Goal: Information Seeking & Learning: Learn about a topic

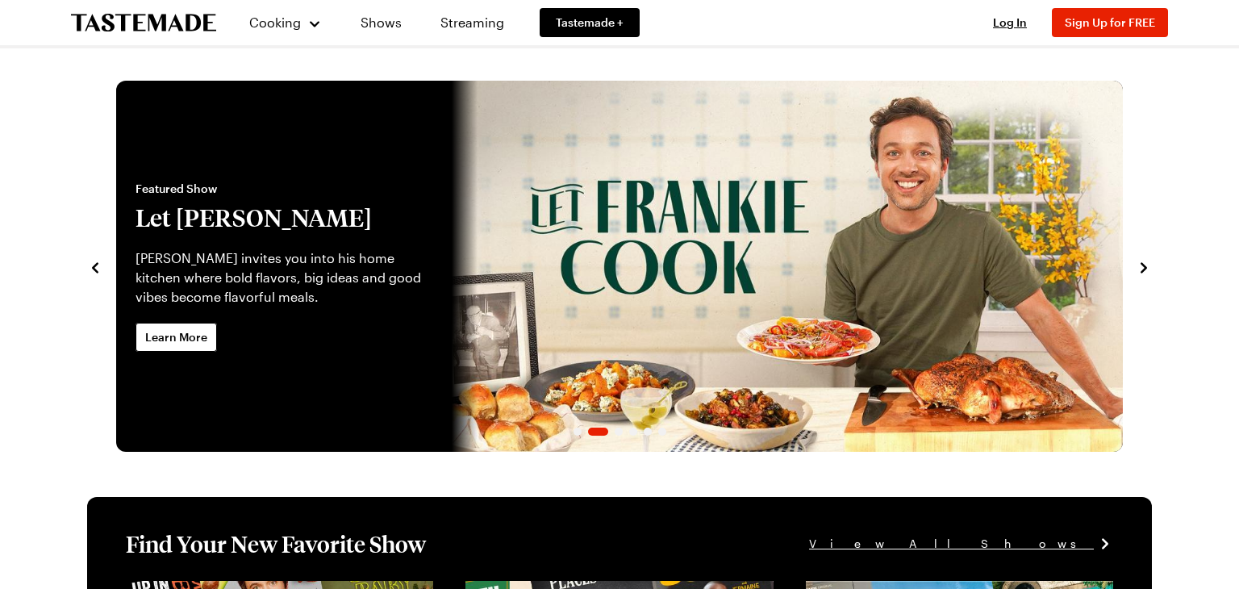
click at [94, 274] on icon "navigate to previous item" at bounding box center [95, 268] width 16 height 16
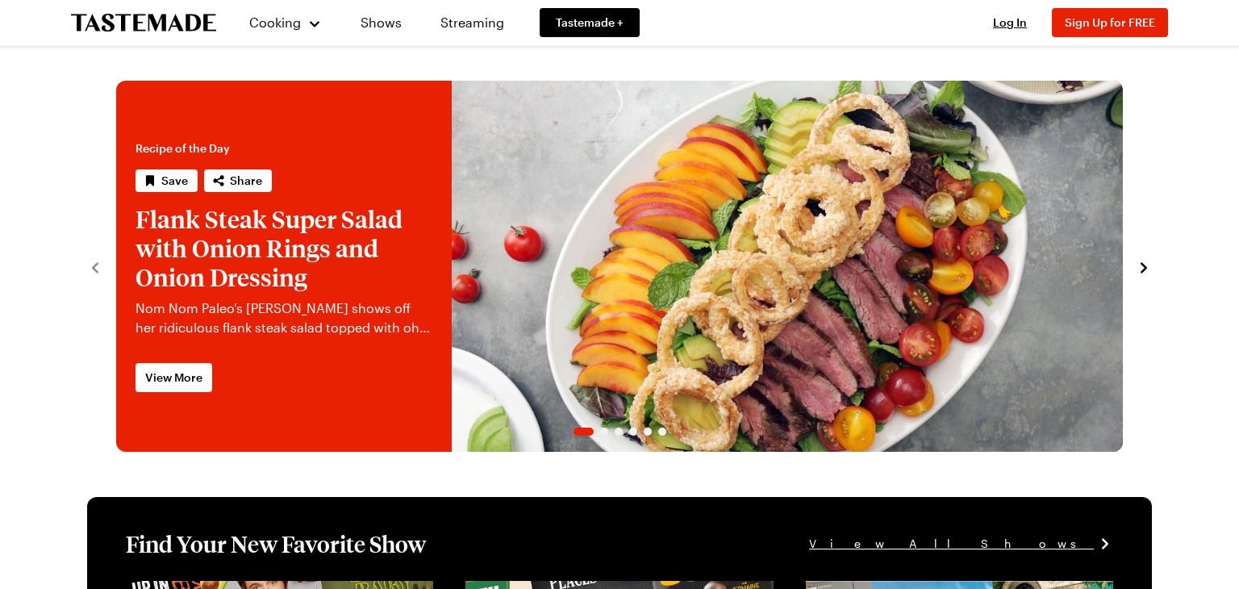
click at [116, 274] on link "Flank Steak Super Salad with Onion Rings and Onion Dressing" at bounding box center [116, 266] width 0 height 371
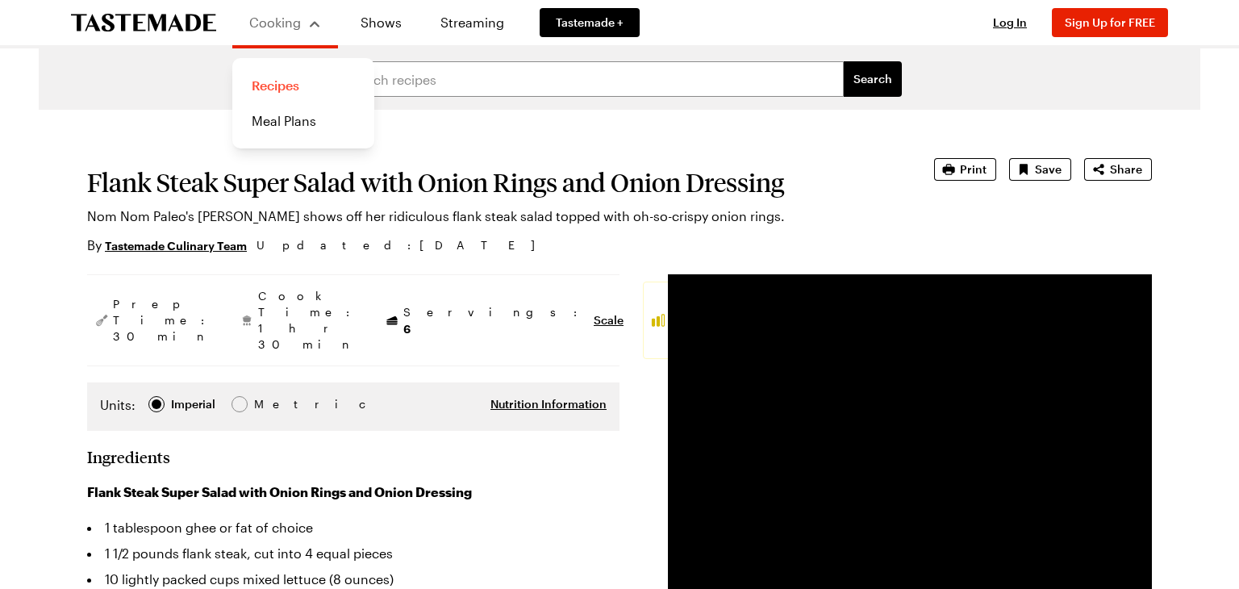
click at [265, 84] on link "Recipes" at bounding box center [303, 85] width 123 height 35
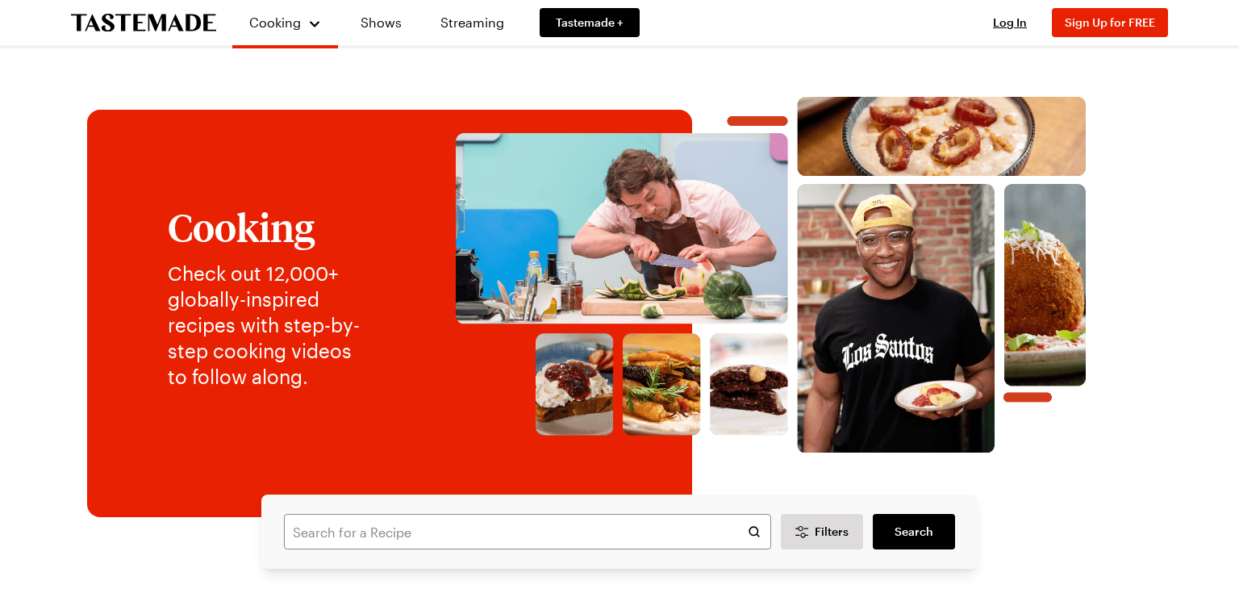
click at [649, 207] on img at bounding box center [771, 275] width 730 height 356
click at [371, 23] on link "Shows" at bounding box center [381, 22] width 73 height 45
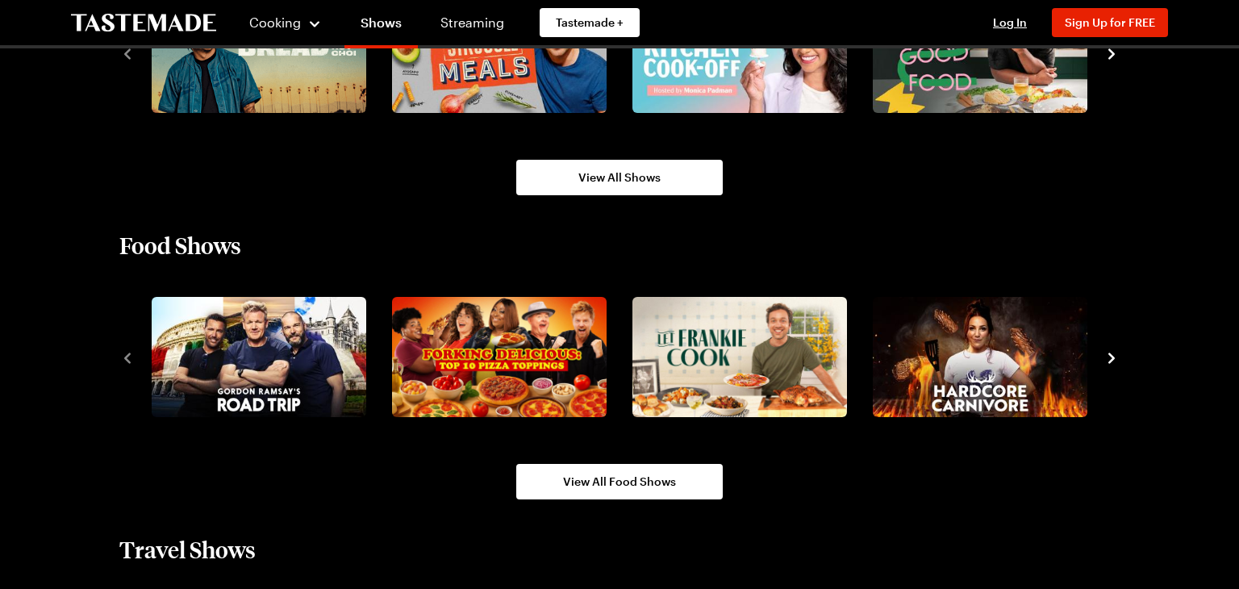
scroll to position [1355, 0]
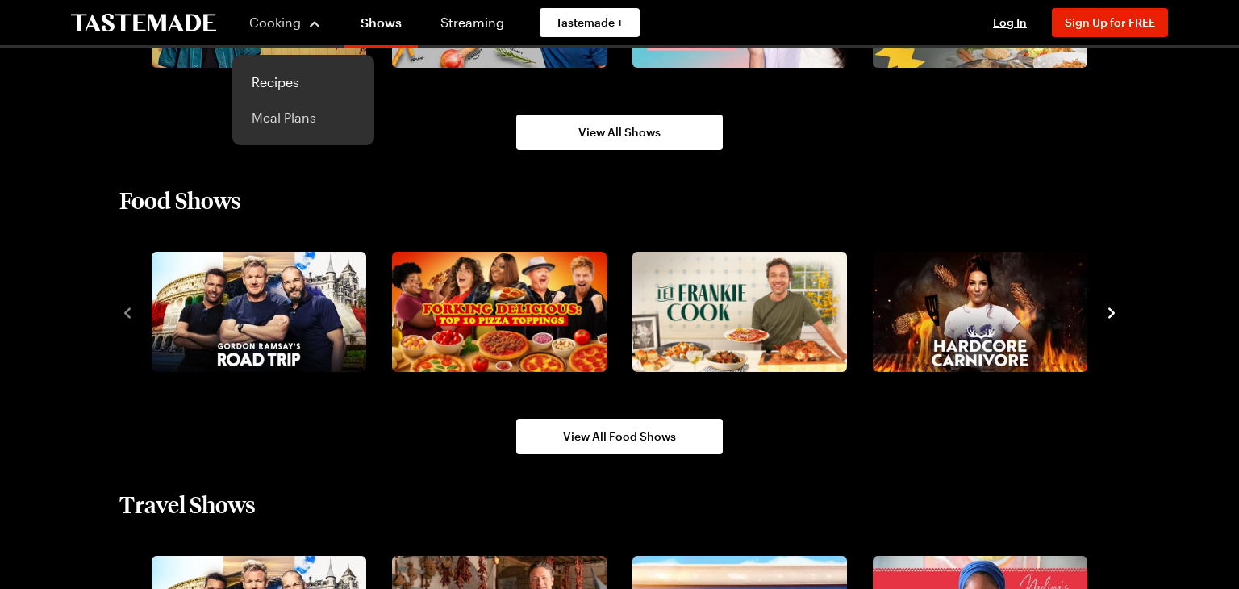
click at [291, 119] on link "Meal Plans" at bounding box center [303, 117] width 123 height 35
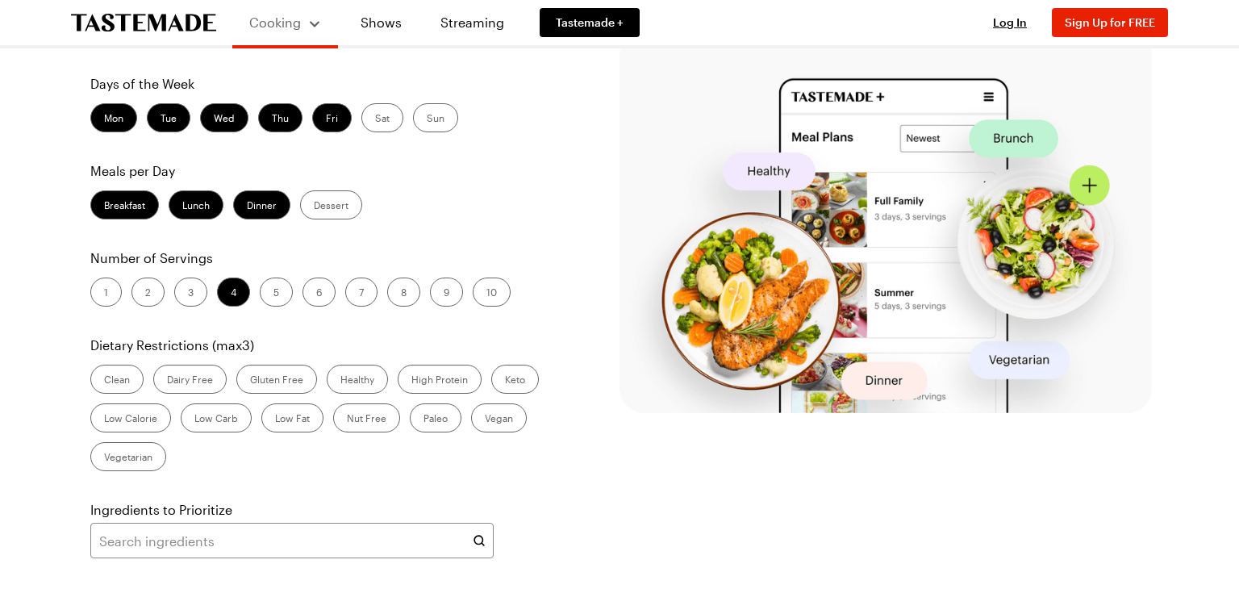
scroll to position [361, 0]
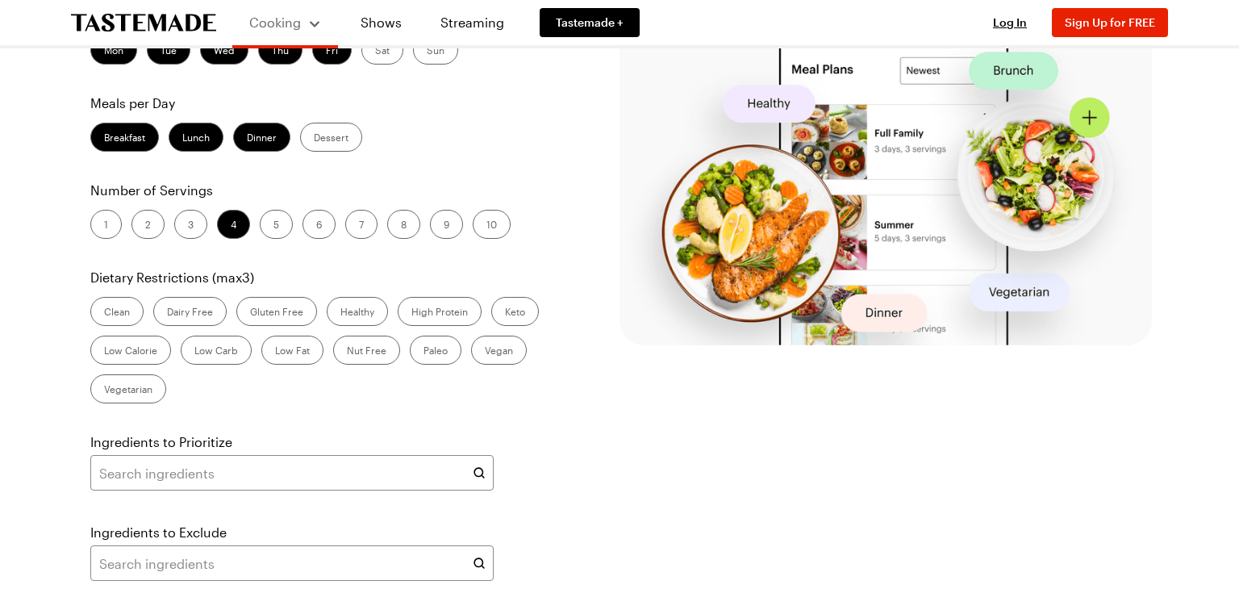
drag, startPoint x: 115, startPoint y: 322, endPoint x: 136, endPoint y: 322, distance: 21.0
click at [118, 152] on label "Breakfast" at bounding box center [124, 137] width 69 height 29
click at [325, 152] on label "Dessert" at bounding box center [331, 137] width 62 height 29
click at [314, 139] on input "Dessert" at bounding box center [314, 139] width 0 height 0
click at [123, 152] on label "Breakfast" at bounding box center [124, 137] width 69 height 29
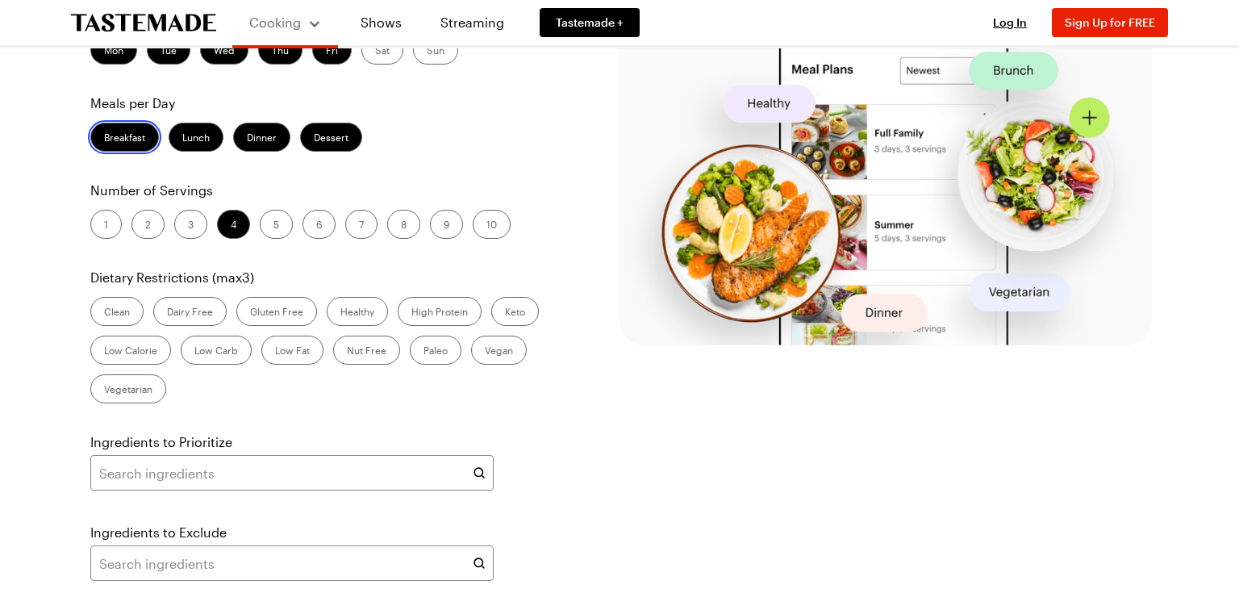
click at [104, 139] on input "Breakfast" at bounding box center [104, 139] width 0 height 0
click at [330, 152] on label "Dessert" at bounding box center [331, 137] width 62 height 29
click at [314, 139] on input "Dessert" at bounding box center [314, 139] width 0 height 0
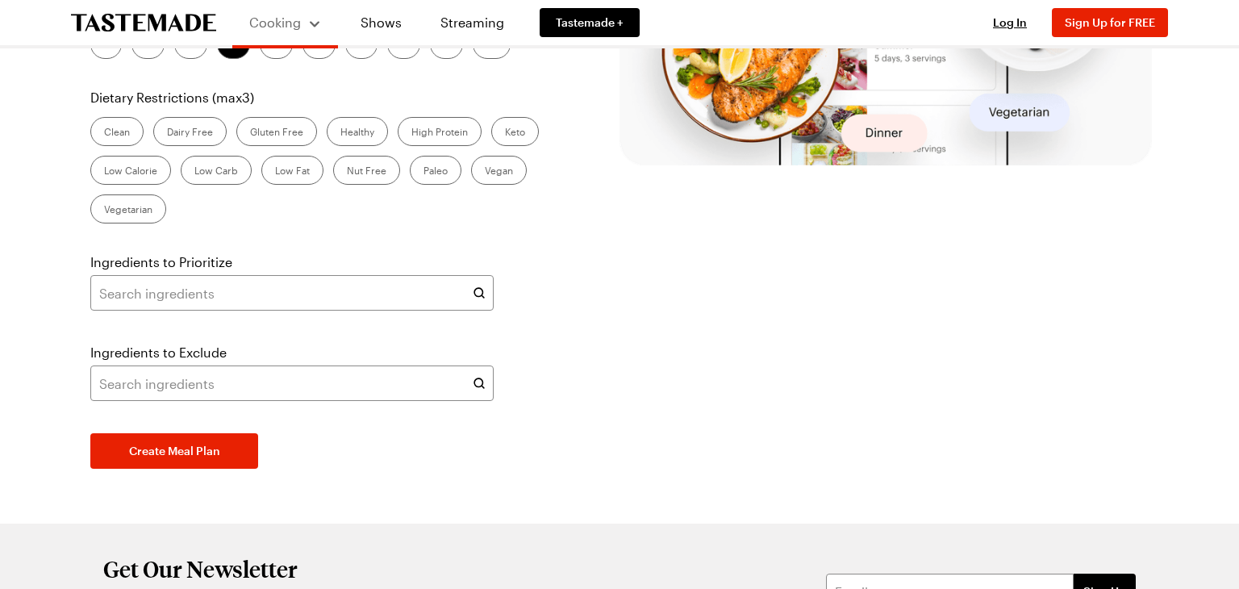
scroll to position [542, 0]
click at [415, 145] on label "High Protein" at bounding box center [440, 130] width 84 height 29
click at [411, 132] on Protein "High Protein" at bounding box center [411, 132] width 0 height 0
click at [356, 145] on label "Healthy" at bounding box center [357, 130] width 61 height 29
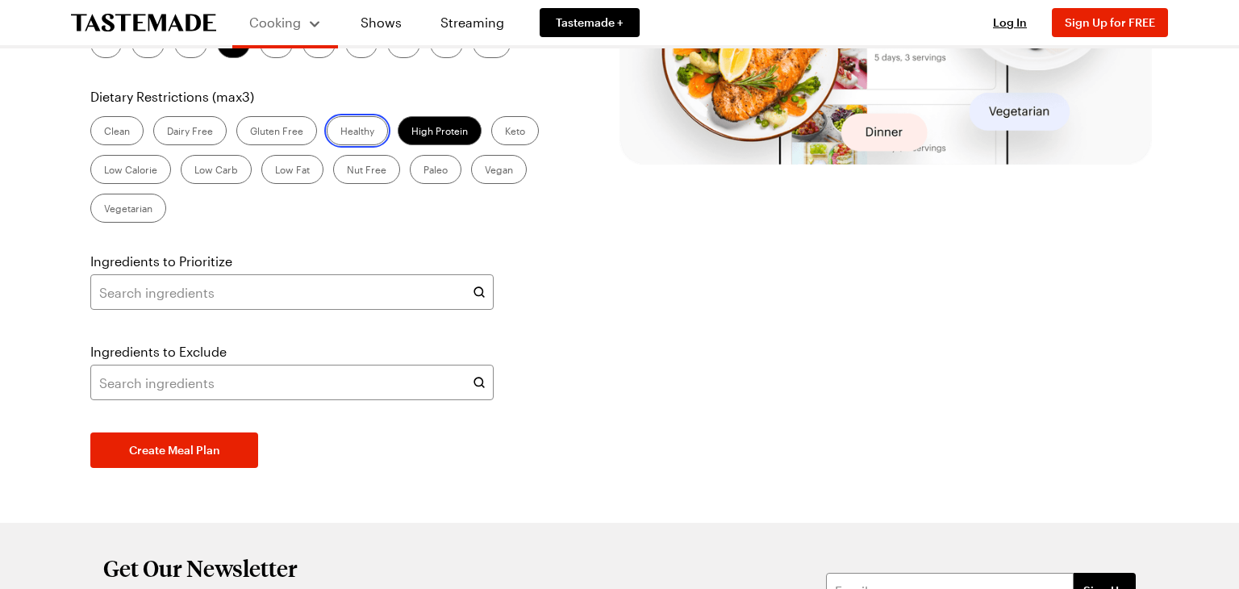
click at [340, 132] on input "Healthy" at bounding box center [340, 132] width 0 height 0
click at [295, 184] on label "Low Fat" at bounding box center [292, 169] width 62 height 29
click at [275, 171] on Fat "Low Fat" at bounding box center [275, 171] width 0 height 0
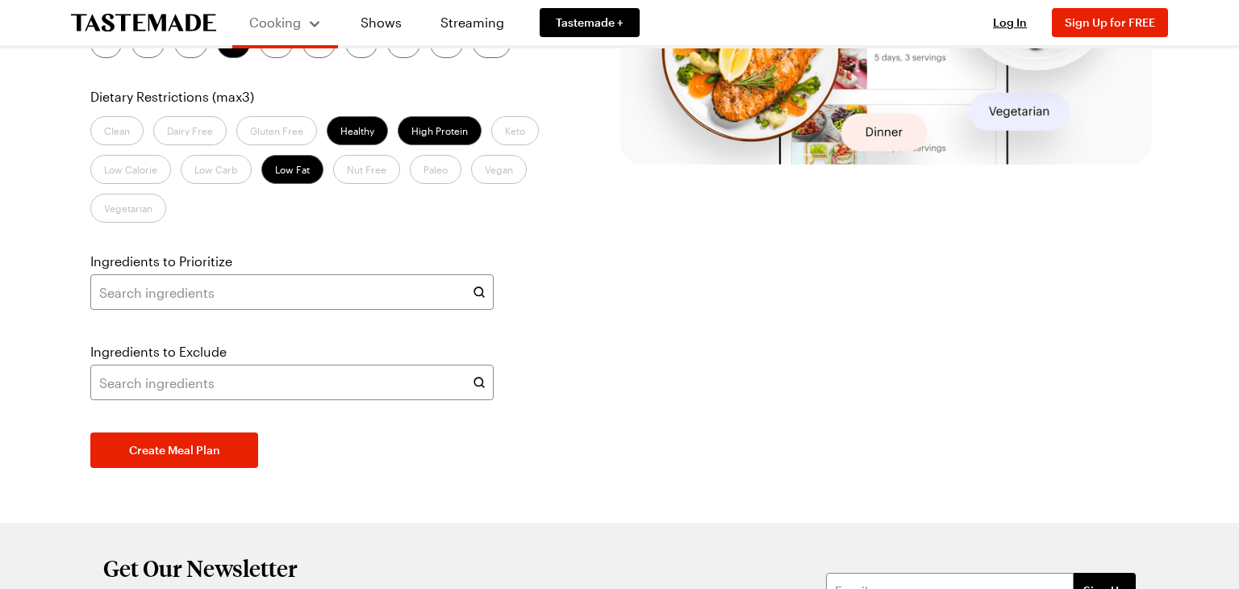
click at [214, 184] on label "Low Carb" at bounding box center [216, 169] width 71 height 29
click at [347, 145] on label "Healthy" at bounding box center [357, 130] width 61 height 29
click at [340, 132] on input "Healthy" at bounding box center [340, 132] width 0 height 0
click at [224, 184] on label "Low Carb" at bounding box center [216, 169] width 71 height 29
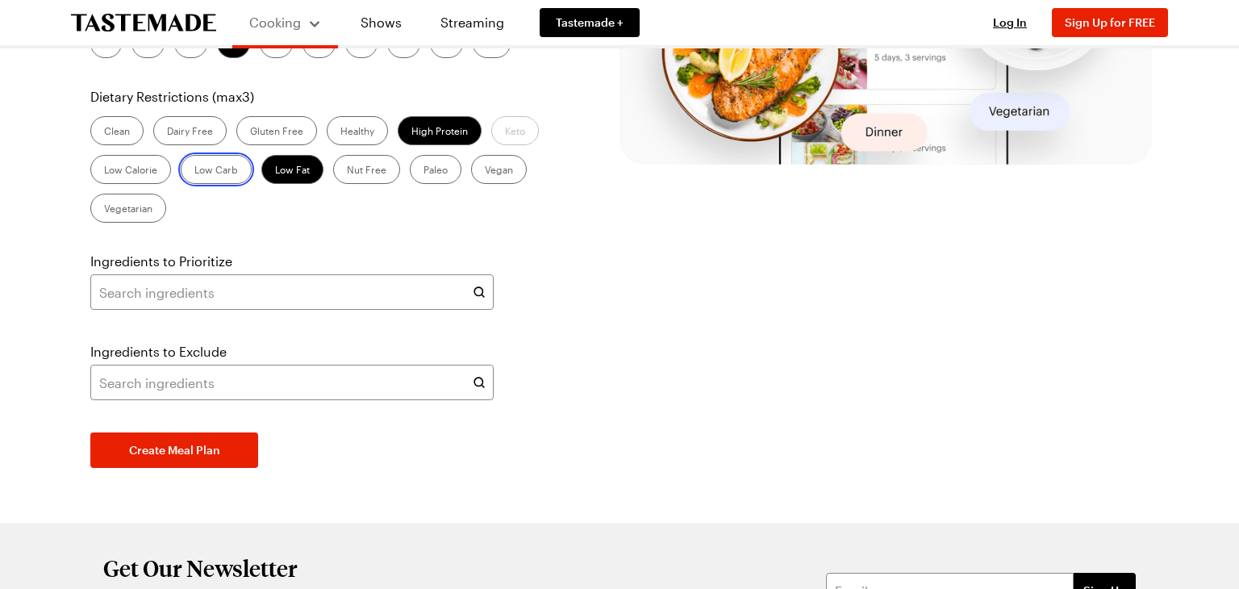
click at [194, 171] on Carb "Low Carb" at bounding box center [194, 171] width 0 height 0
click at [148, 58] on label "2" at bounding box center [148, 43] width 33 height 29
click at [145, 45] on input "2" at bounding box center [145, 45] width 0 height 0
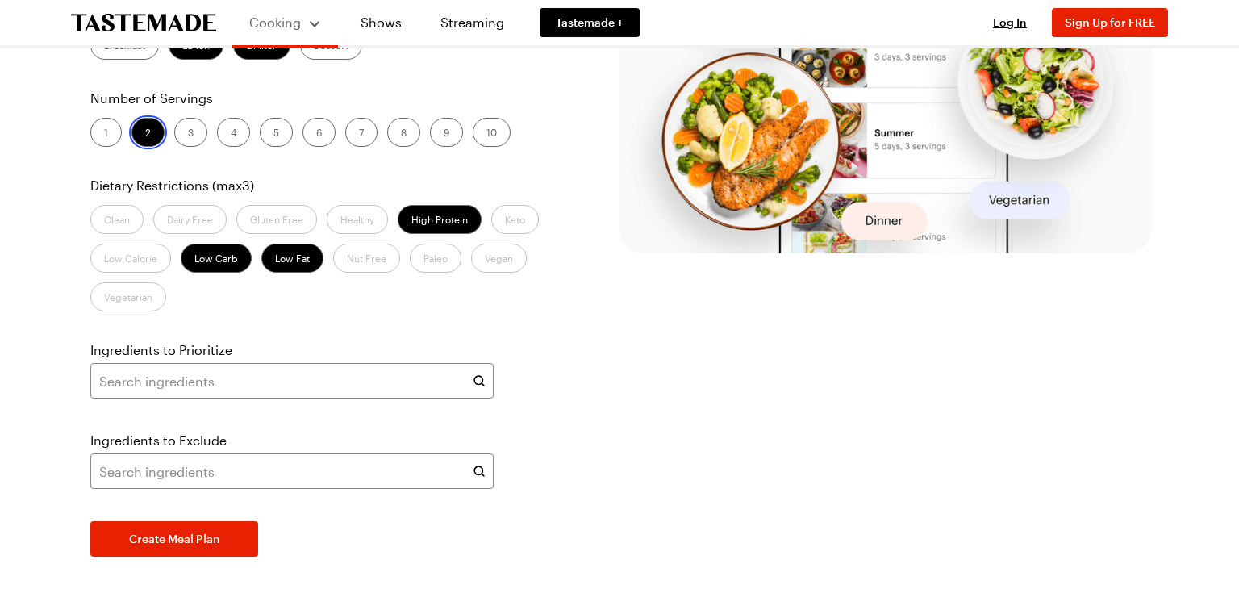
scroll to position [452, 0]
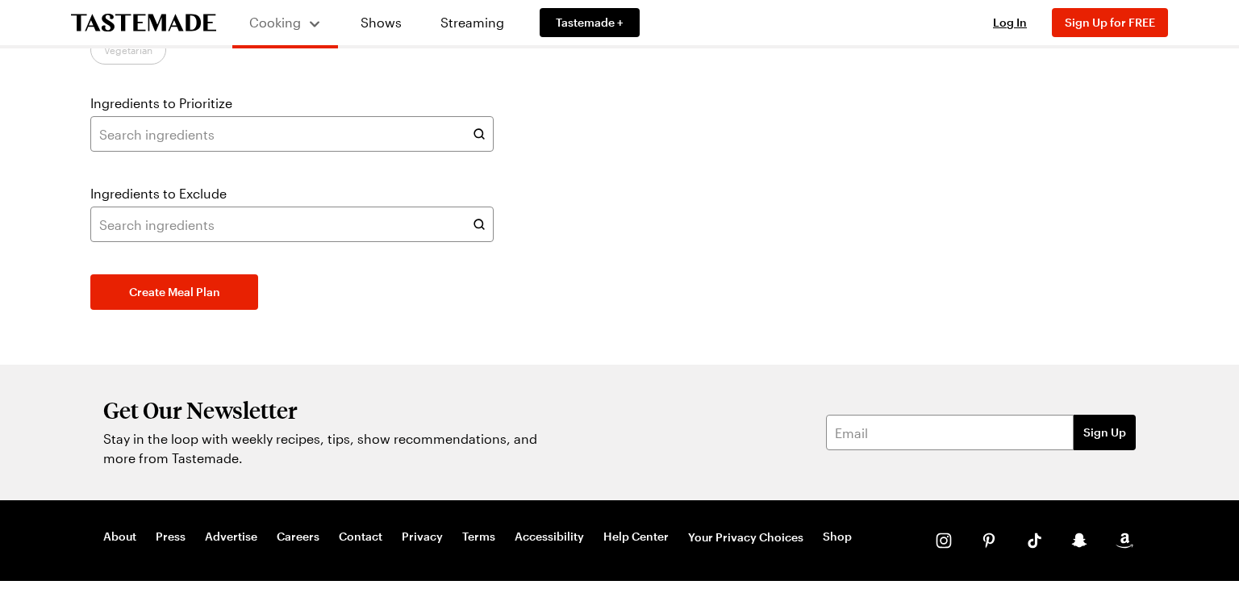
scroll to position [723, 0]
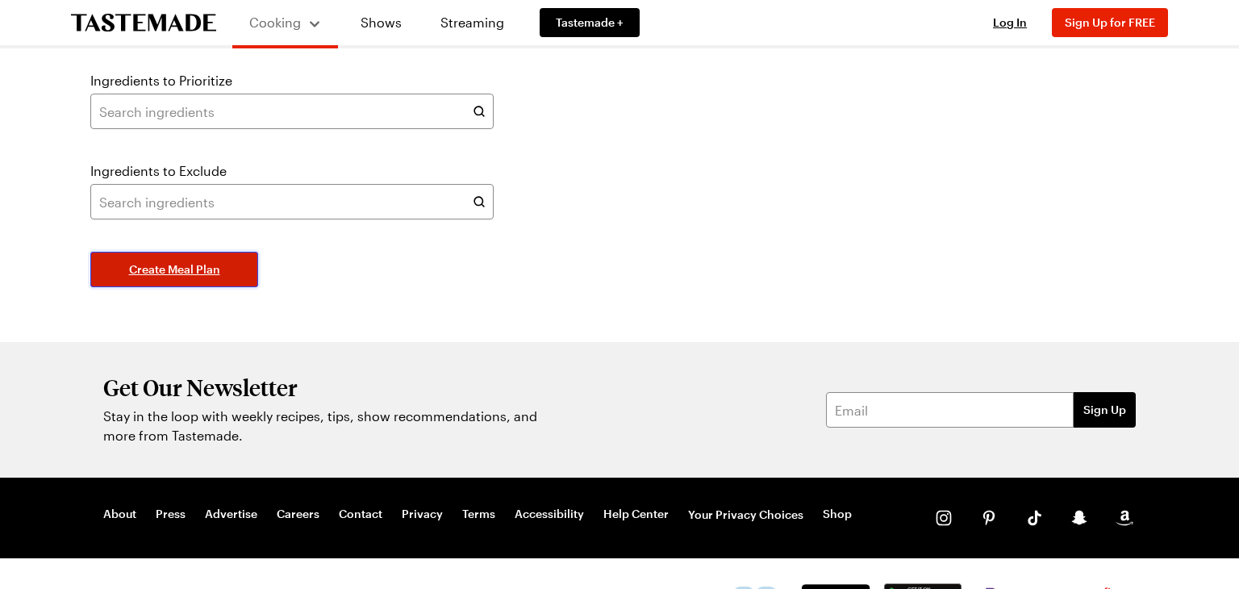
click at [205, 278] on span "Create Meal Plan" at bounding box center [174, 269] width 91 height 16
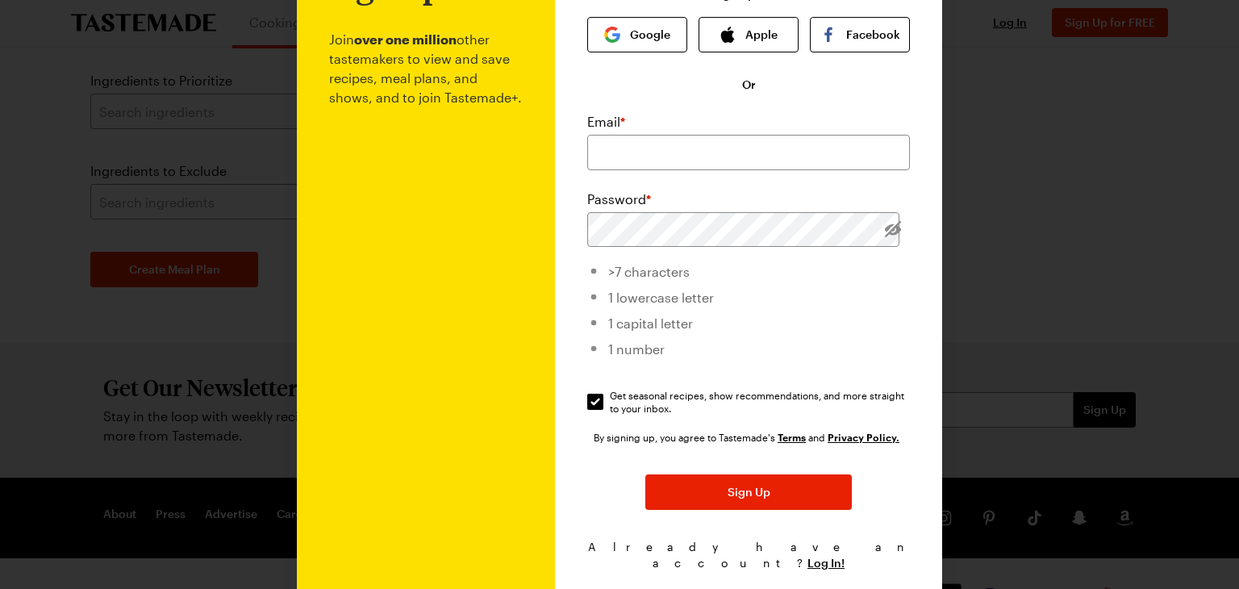
scroll to position [0, 0]
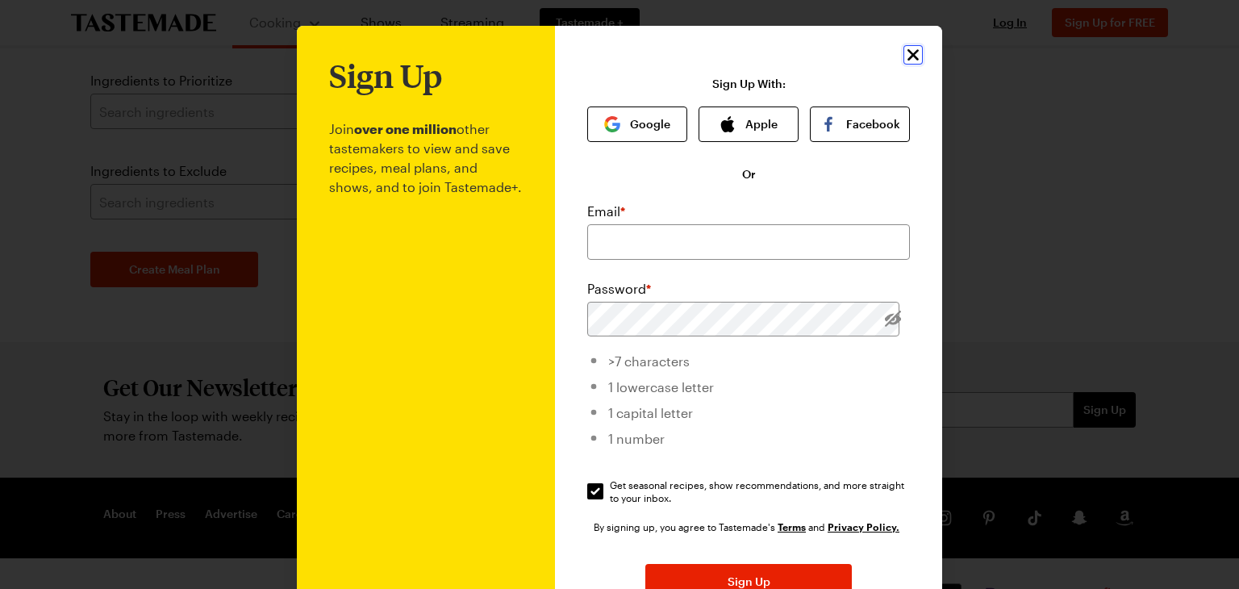
click at [909, 59] on icon "Close" at bounding box center [913, 54] width 11 height 11
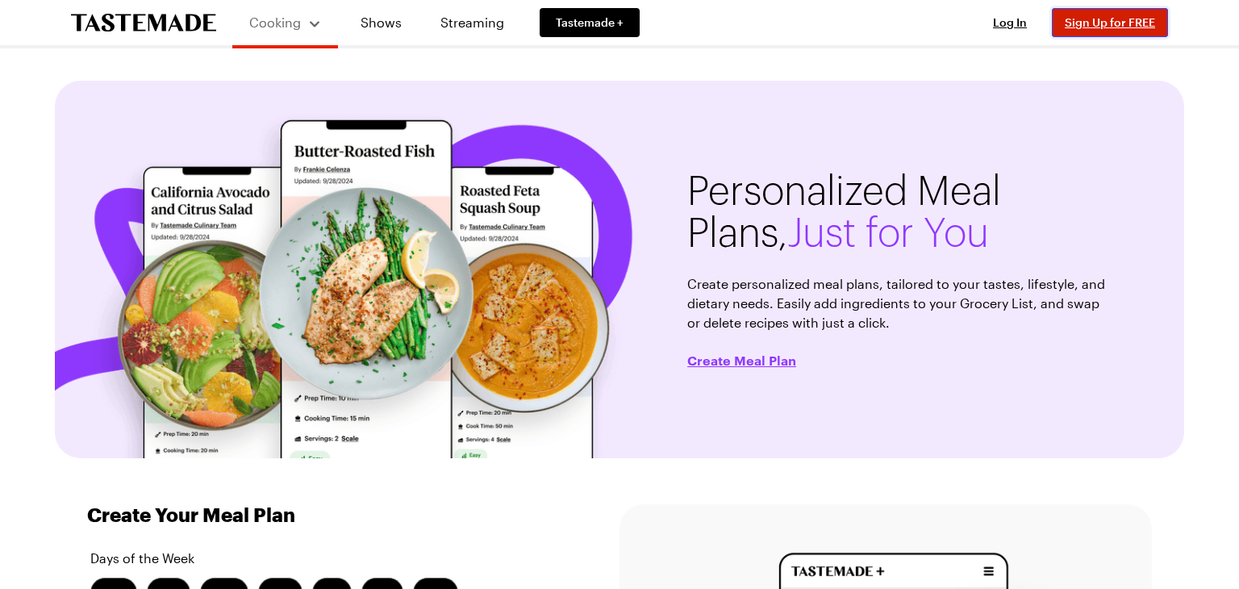
click at [1101, 15] on button "Sign Up for FREE" at bounding box center [1110, 22] width 116 height 29
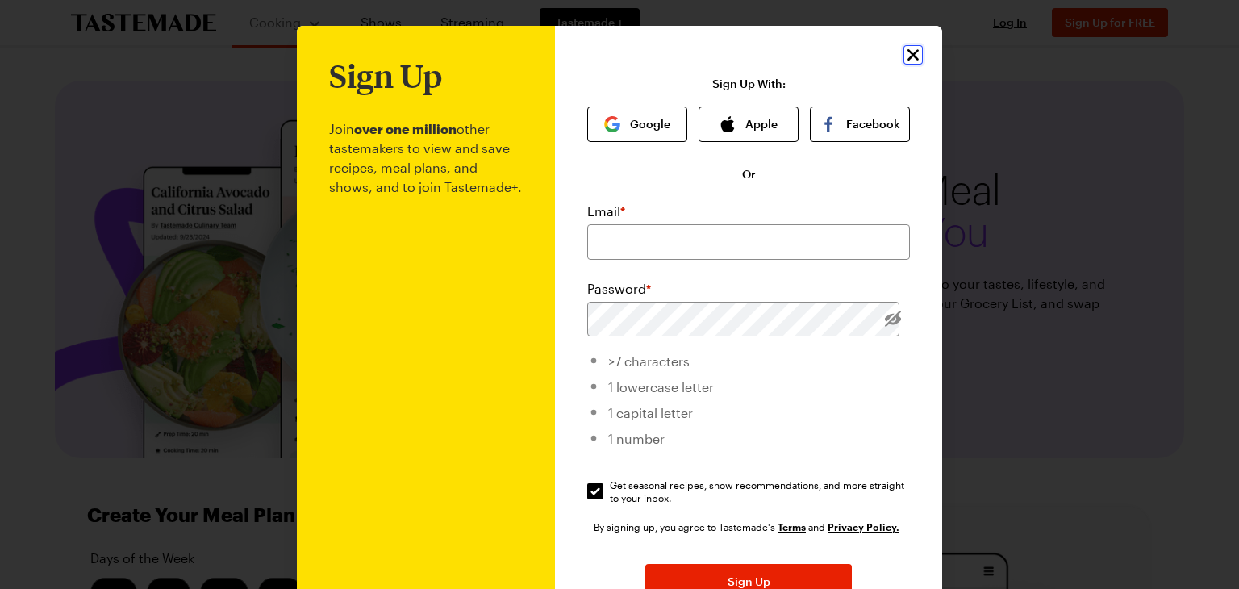
click at [911, 57] on icon "Close" at bounding box center [913, 54] width 11 height 11
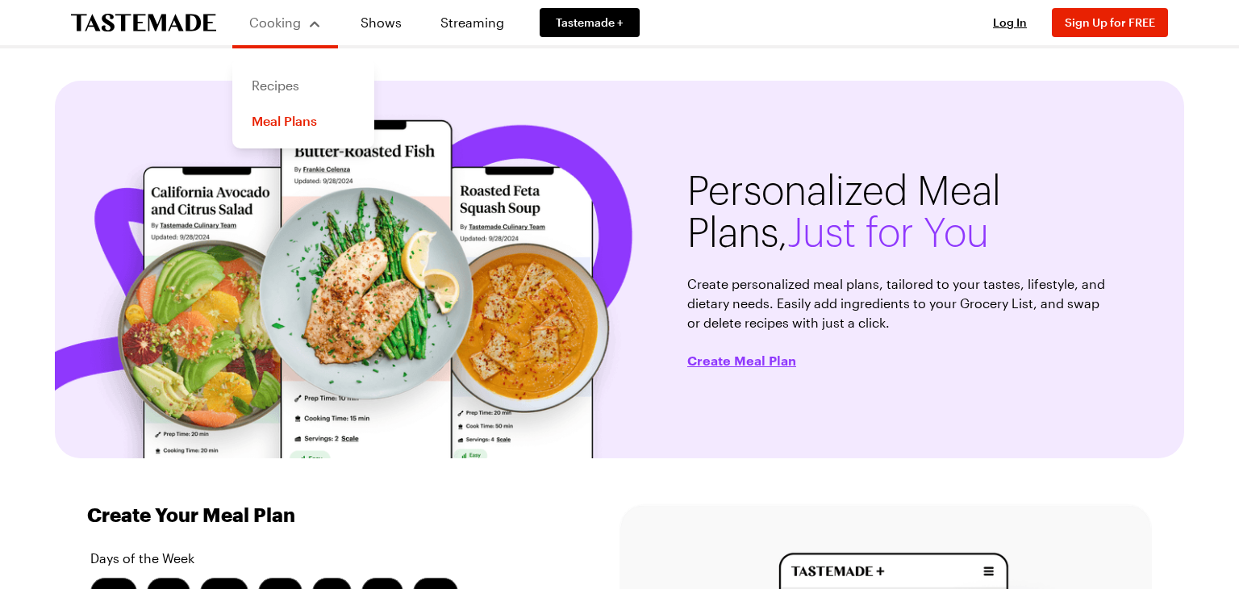
click at [278, 90] on link "Recipes" at bounding box center [303, 85] width 123 height 35
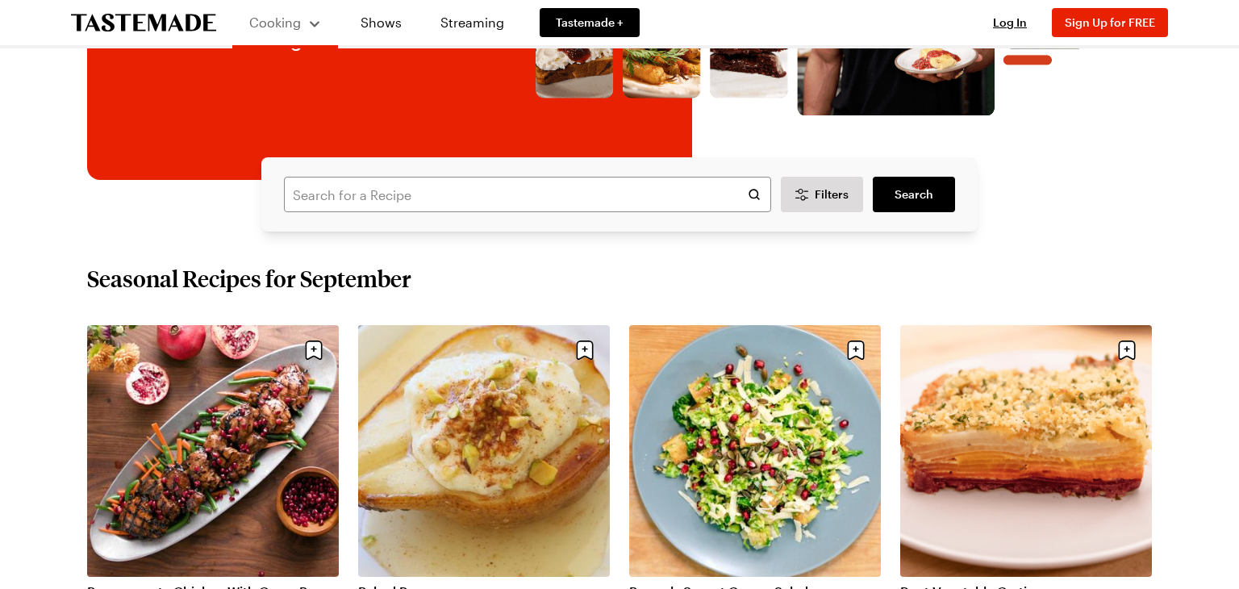
scroll to position [361, 0]
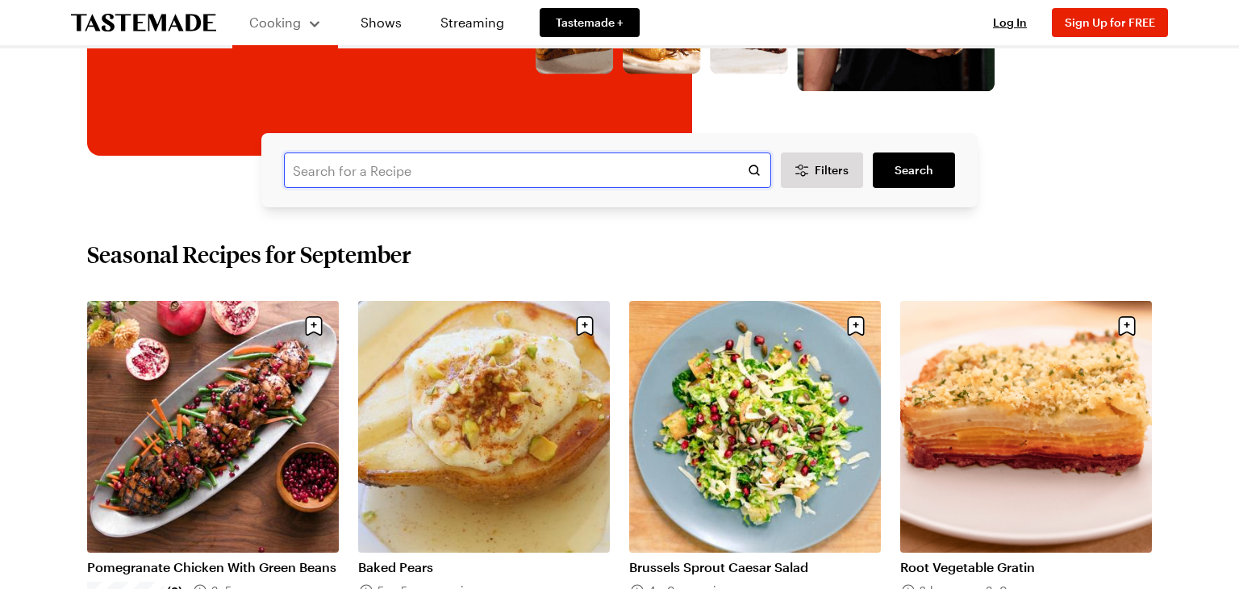
click at [473, 177] on input "text" at bounding box center [527, 169] width 487 height 35
type input "spnach"
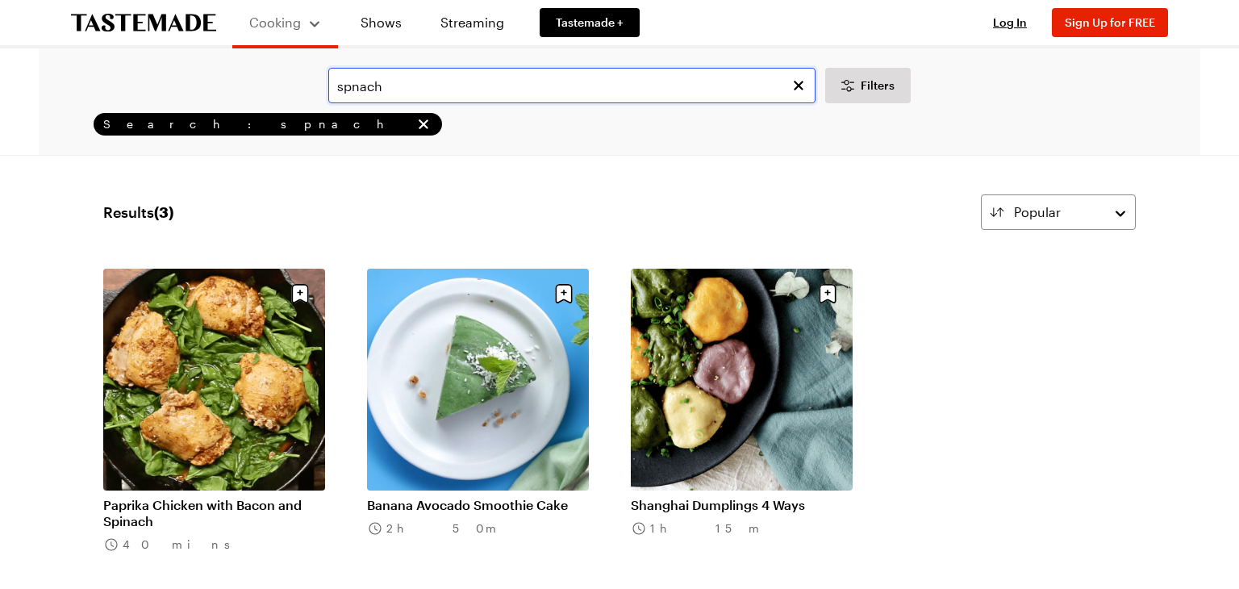
drag, startPoint x: 352, startPoint y: 86, endPoint x: 472, endPoint y: 85, distance: 120.2
click at [353, 87] on input "spnach" at bounding box center [571, 85] width 487 height 35
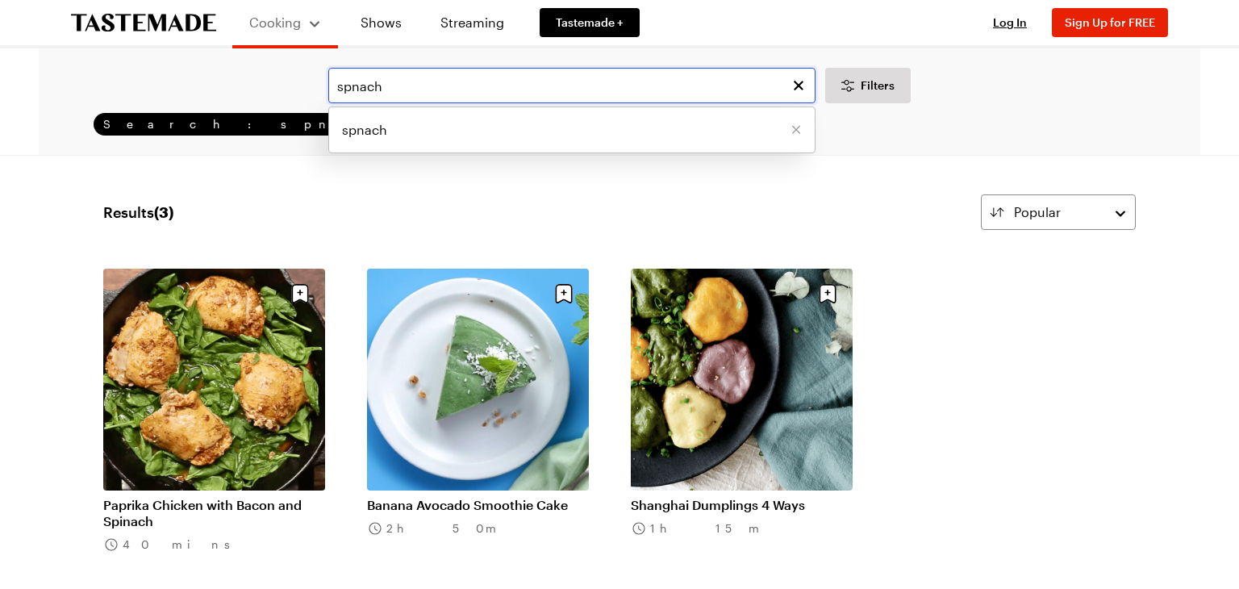
click at [632, 84] on input "spnach" at bounding box center [571, 85] width 487 height 35
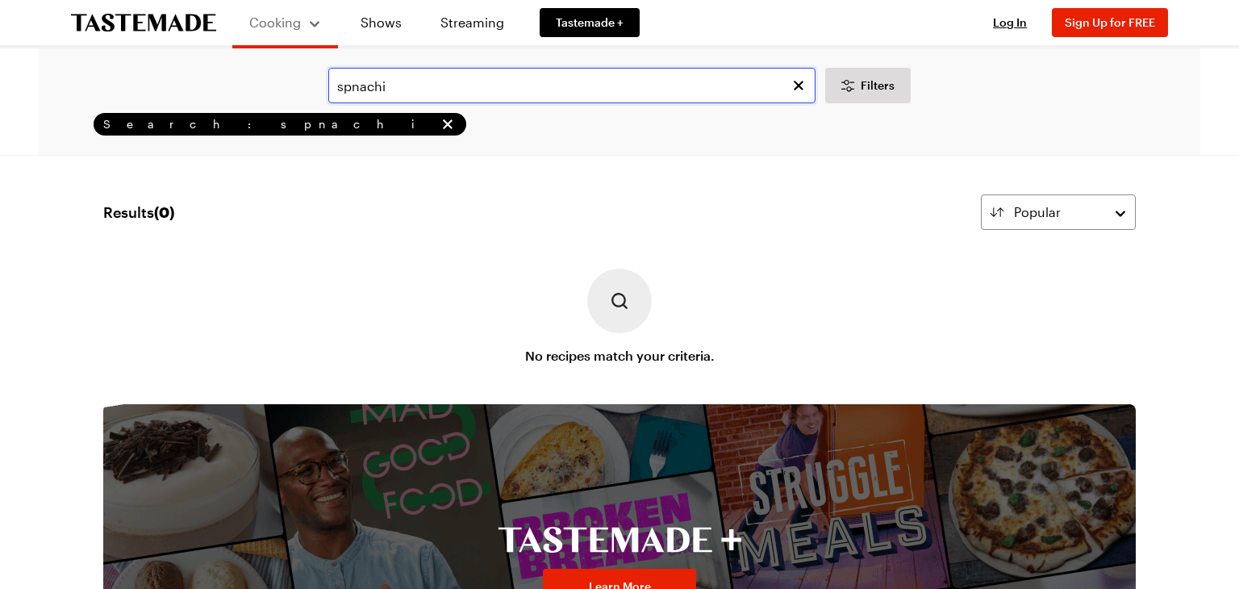
click at [397, 89] on input "spnachi" at bounding box center [571, 85] width 487 height 35
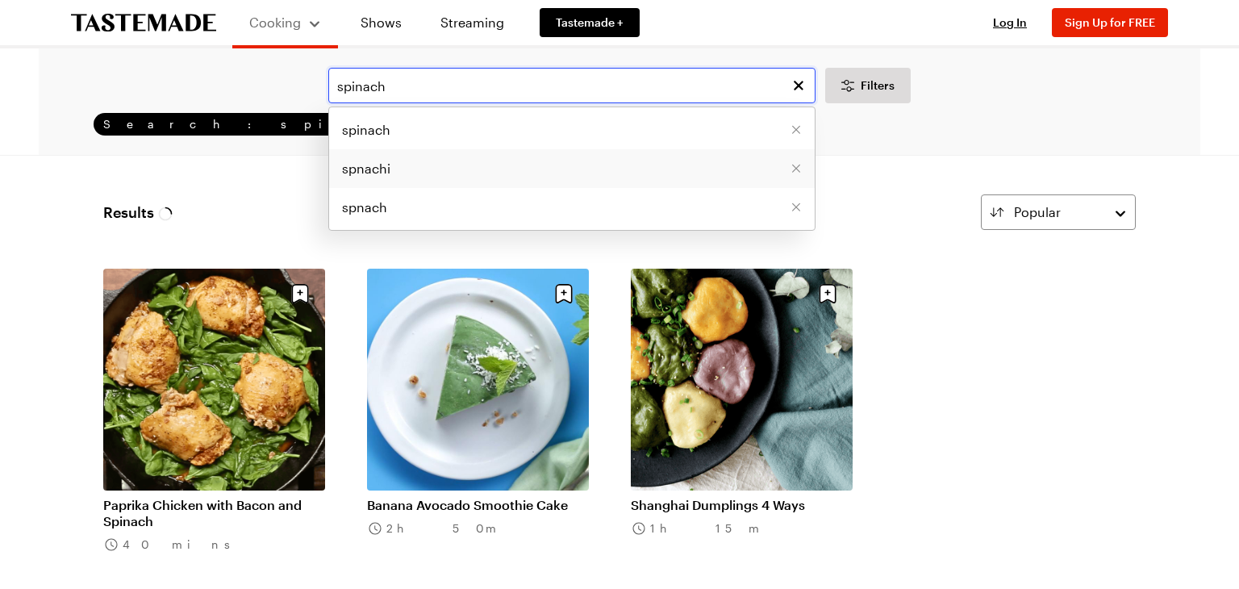
type input "spinach"
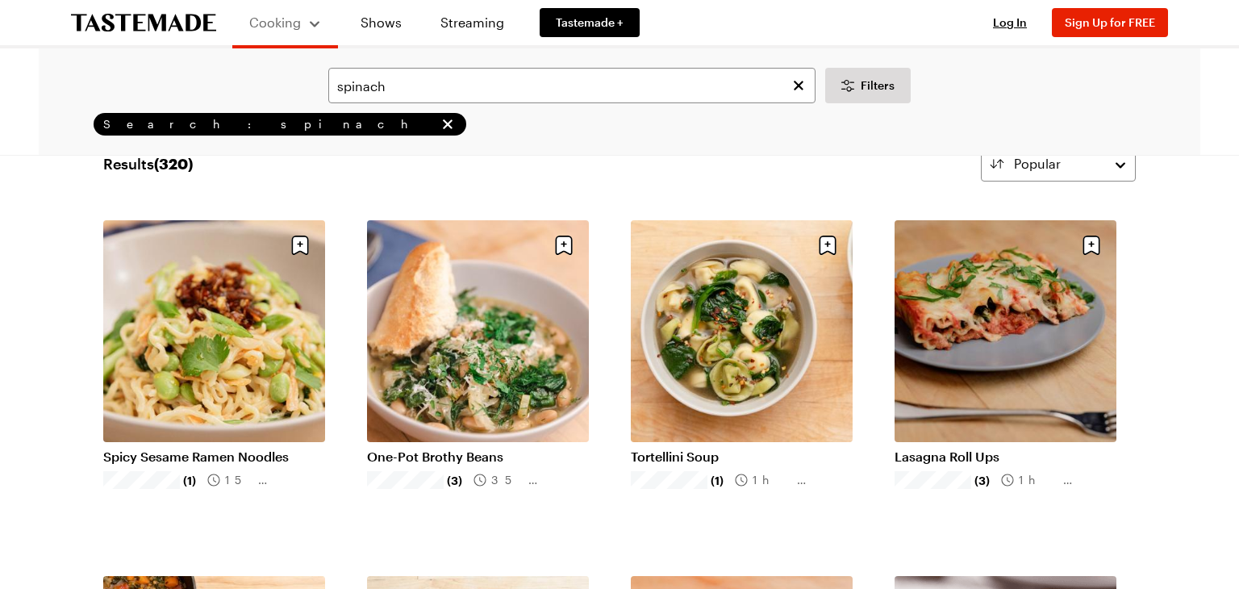
scroll to position [90, 0]
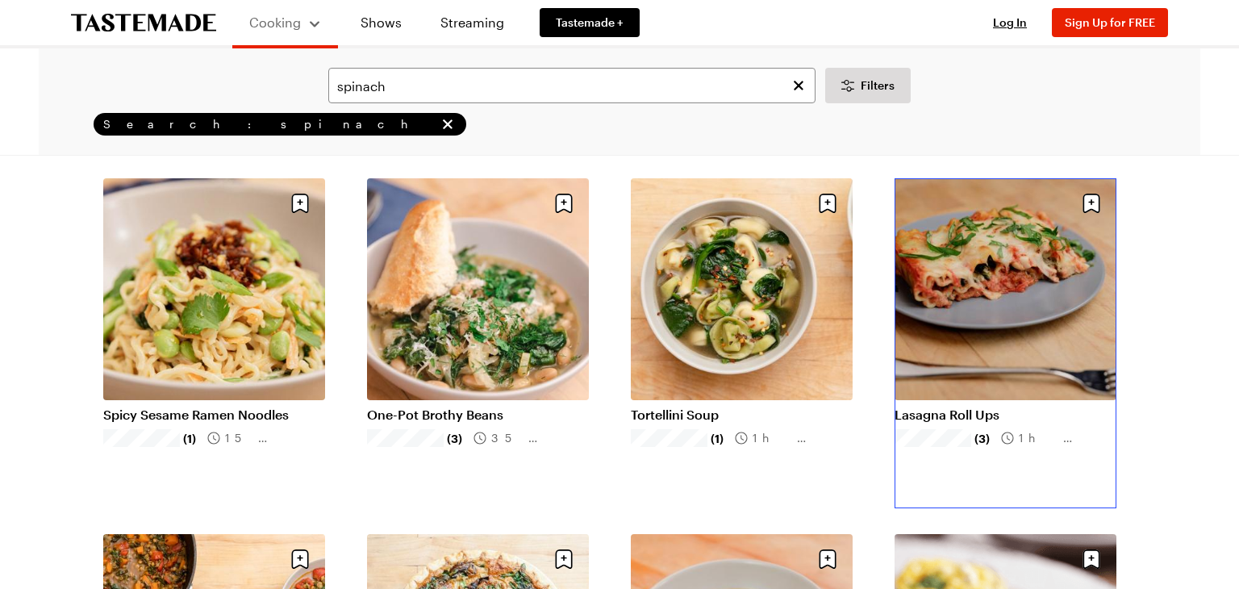
click at [1042, 407] on link "Lasagna Roll Ups" at bounding box center [1006, 415] width 222 height 16
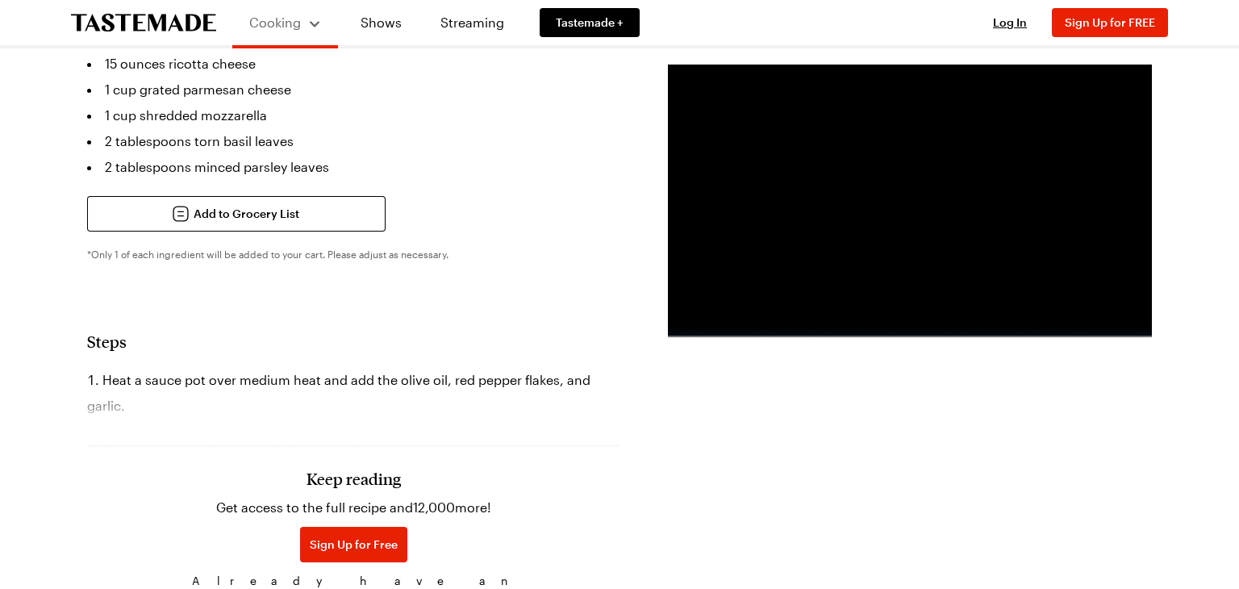
scroll to position [994, 0]
